Goal: Task Accomplishment & Management: Use online tool/utility

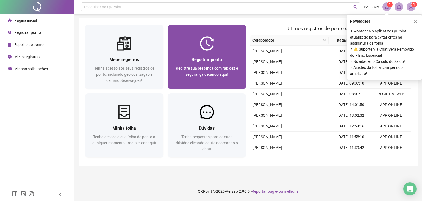
click at [216, 44] on div at bounding box center [207, 43] width 78 height 14
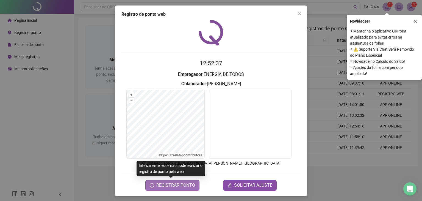
click at [175, 187] on span "REGISTRAR PONTO" at bounding box center [175, 185] width 39 height 7
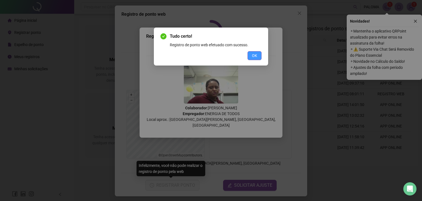
click at [257, 59] on button "OK" at bounding box center [255, 55] width 14 height 9
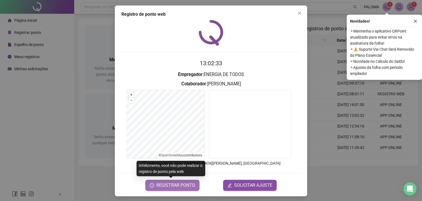
click at [176, 187] on span "REGISTRAR PONTO" at bounding box center [175, 185] width 39 height 7
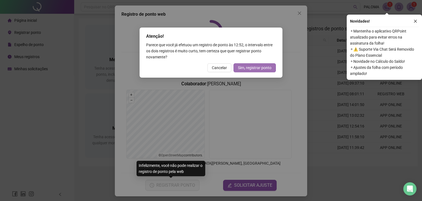
click at [254, 67] on span "Sim, registrar ponto" at bounding box center [255, 68] width 34 height 6
